Goal: Information Seeking & Learning: Learn about a topic

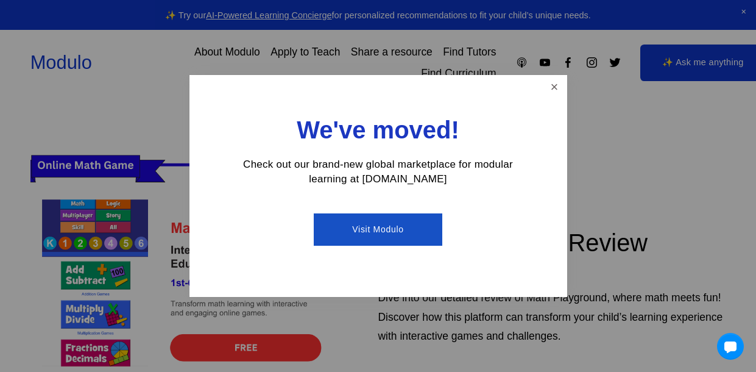
scroll to position [314, 0]
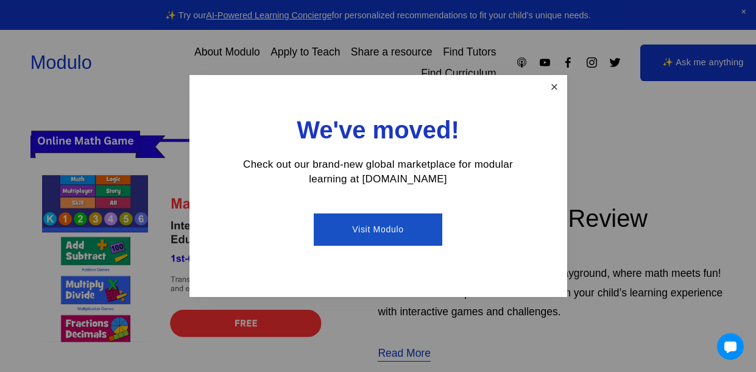
click at [554, 88] on link "Close" at bounding box center [553, 87] width 21 height 21
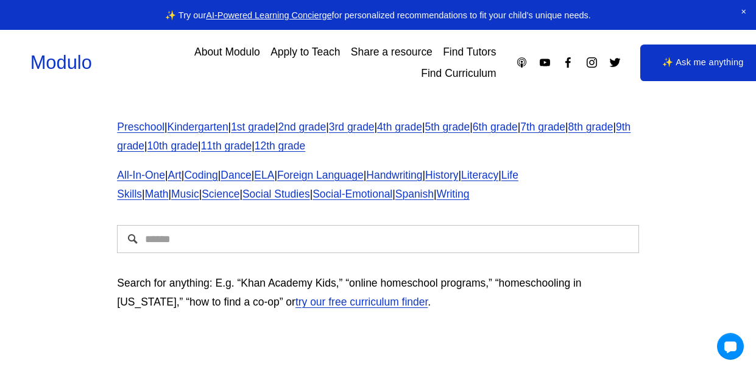
scroll to position [0, 0]
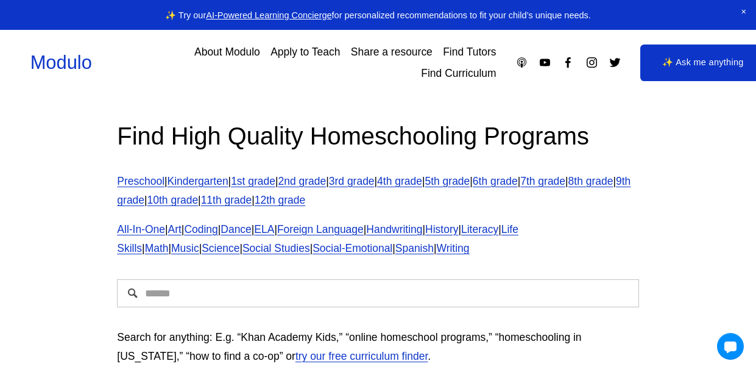
click at [565, 177] on link "7th grade" at bounding box center [542, 181] width 45 height 12
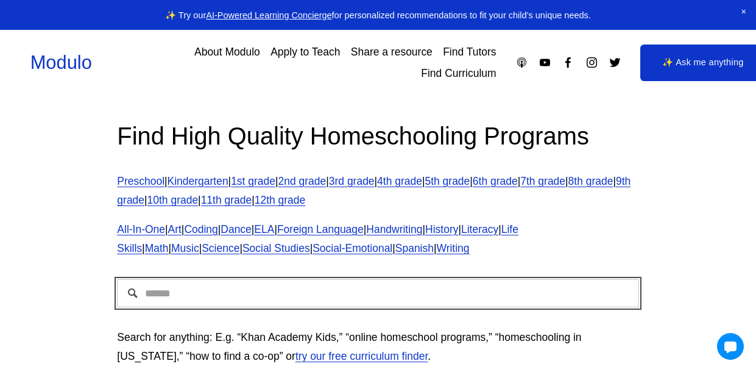
click at [329, 289] on input "Search" at bounding box center [378, 293] width 522 height 28
type input "**********"
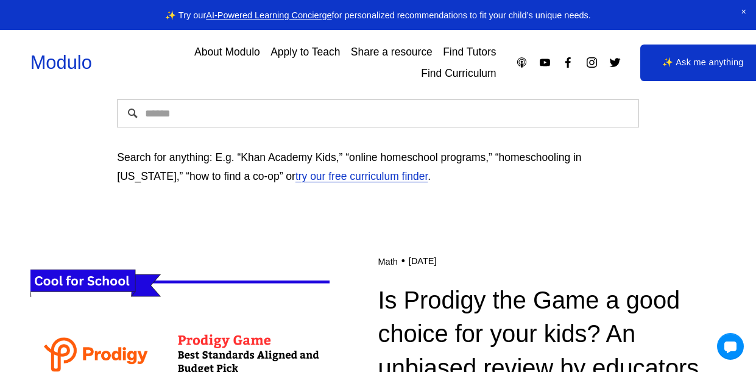
scroll to position [138, 0]
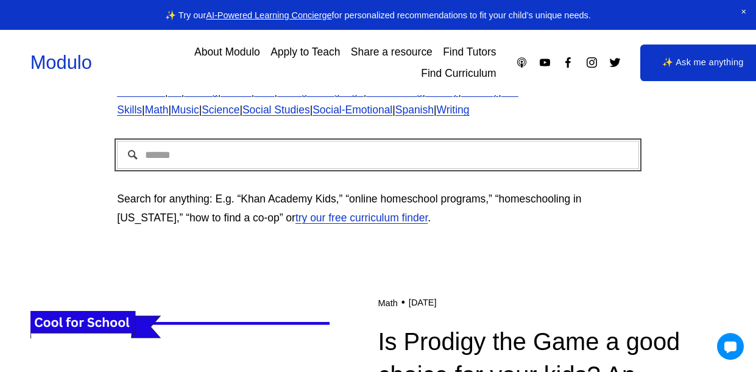
click at [450, 154] on input "Search" at bounding box center [378, 155] width 522 height 28
type input "**********"
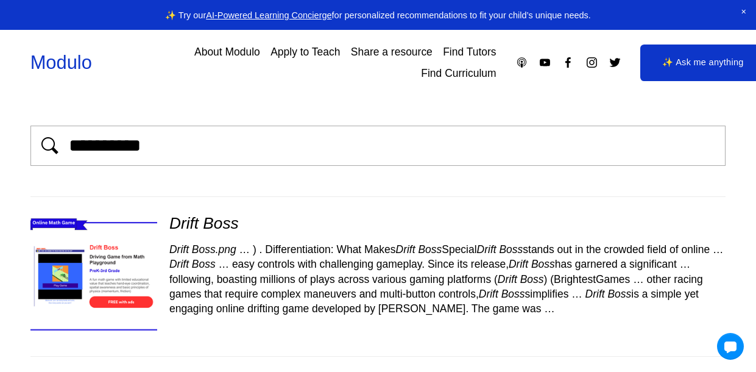
click at [54, 268] on img at bounding box center [93, 276] width 151 height 127
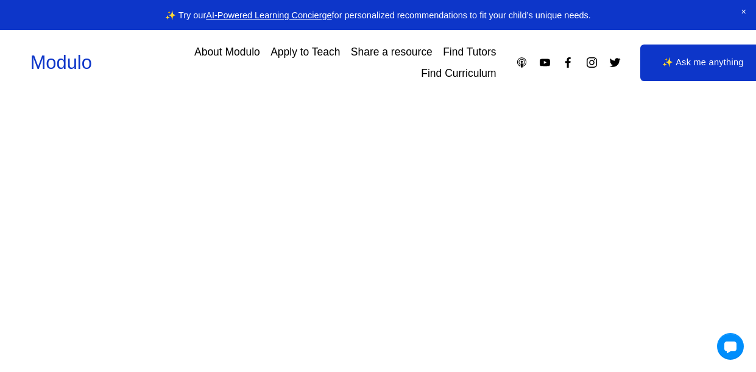
scroll to position [138, 0]
